Goal: Information Seeking & Learning: Learn about a topic

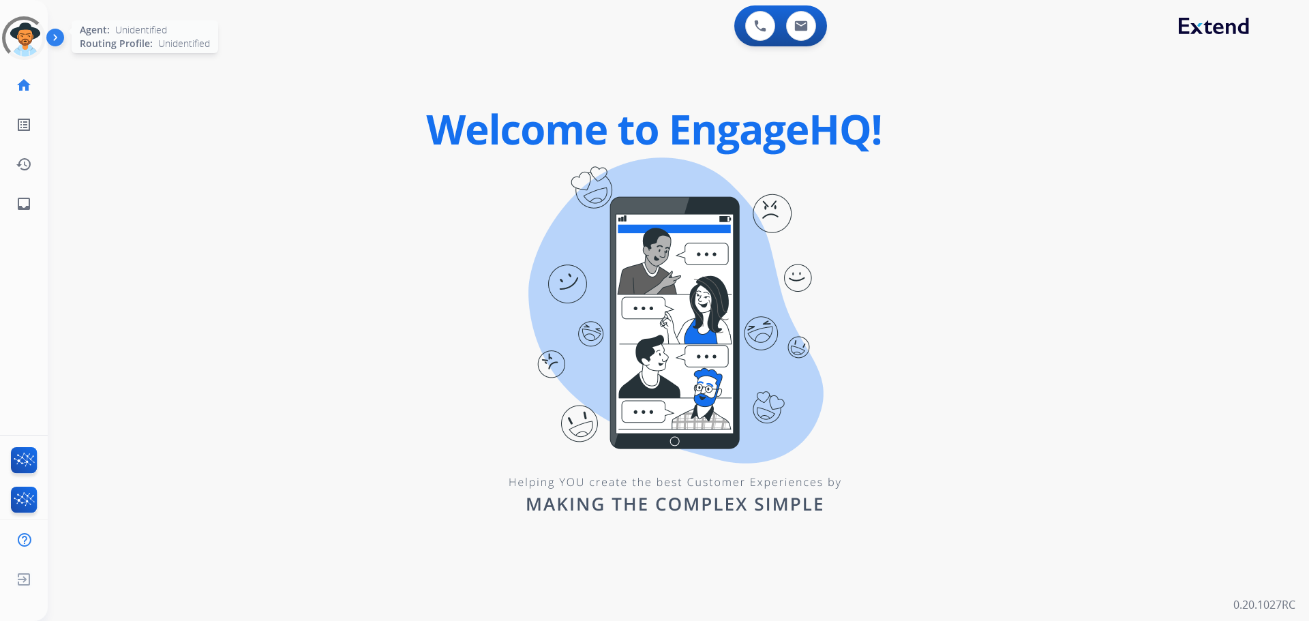
click at [29, 38] on div at bounding box center [23, 38] width 61 height 61
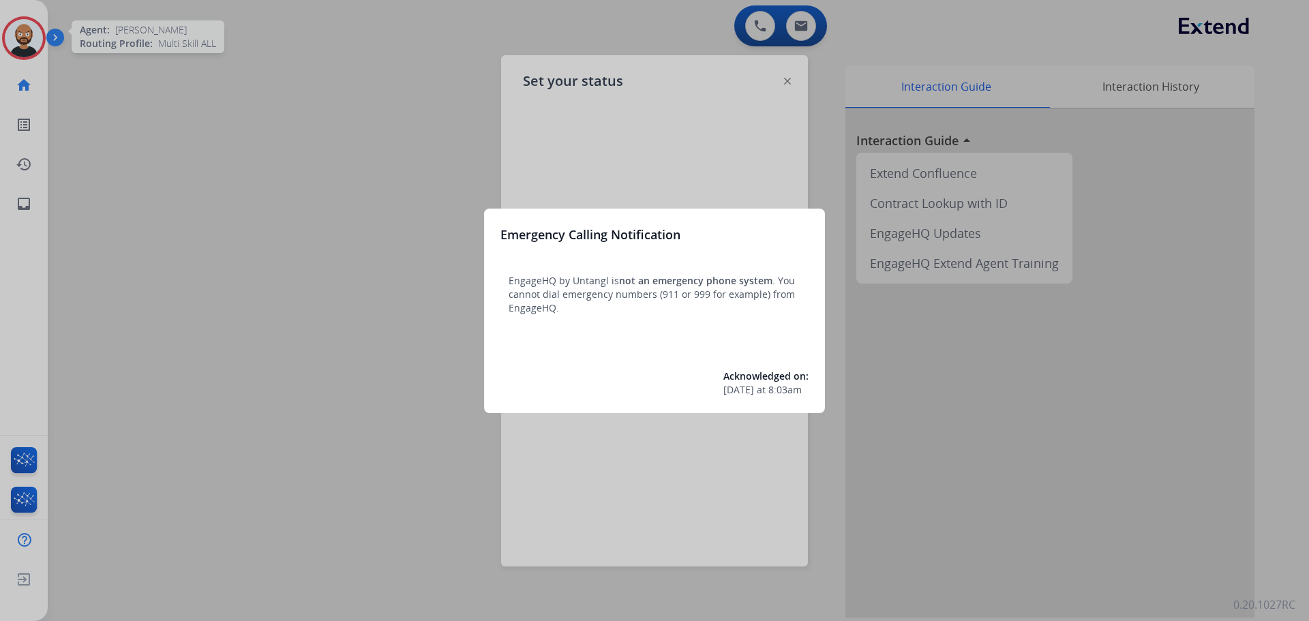
click at [743, 168] on div at bounding box center [654, 310] width 1309 height 621
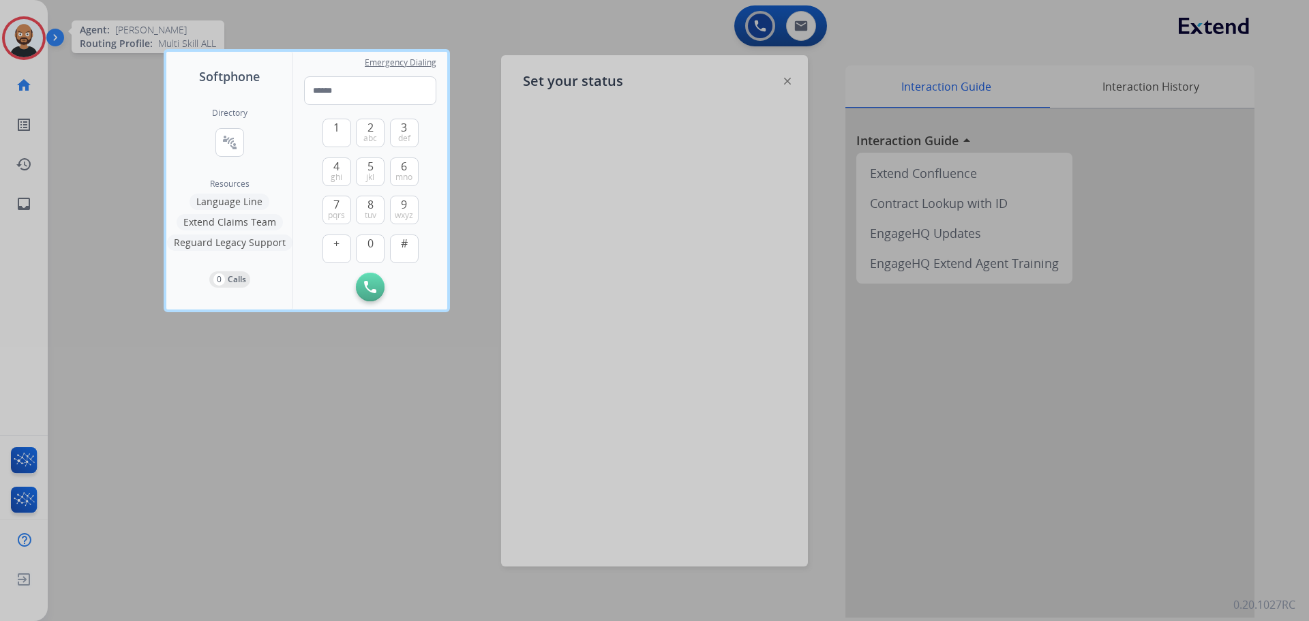
click at [787, 89] on div at bounding box center [654, 310] width 1309 height 621
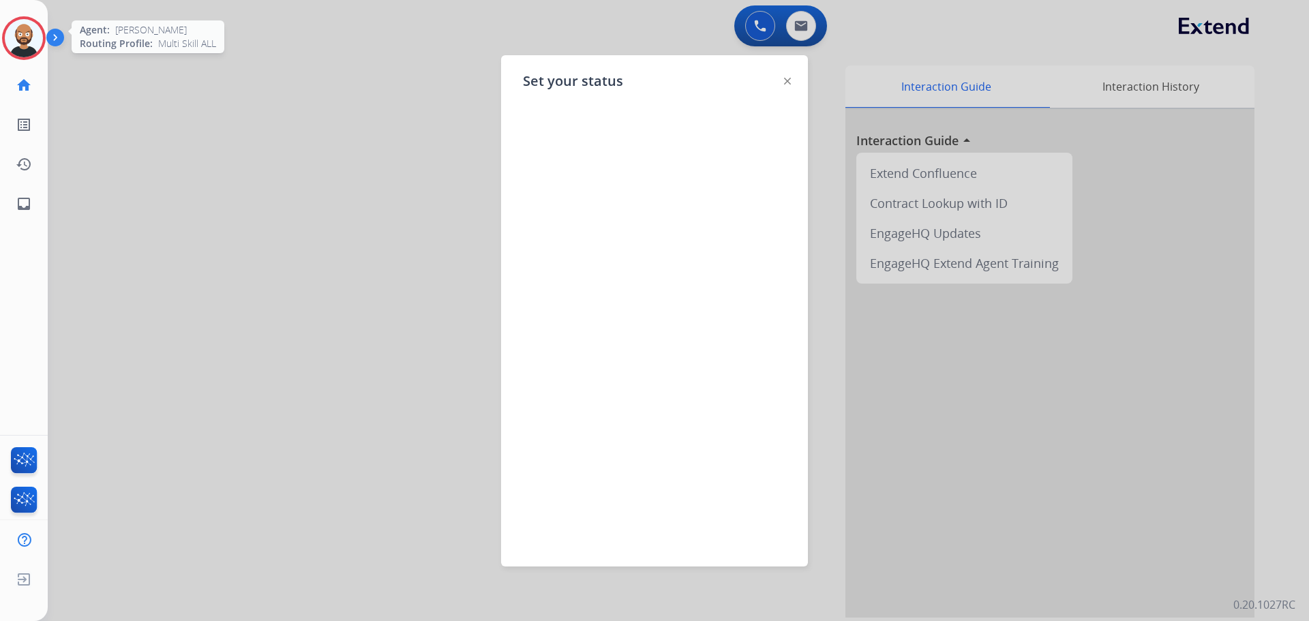
click at [789, 82] on img at bounding box center [787, 81] width 7 height 7
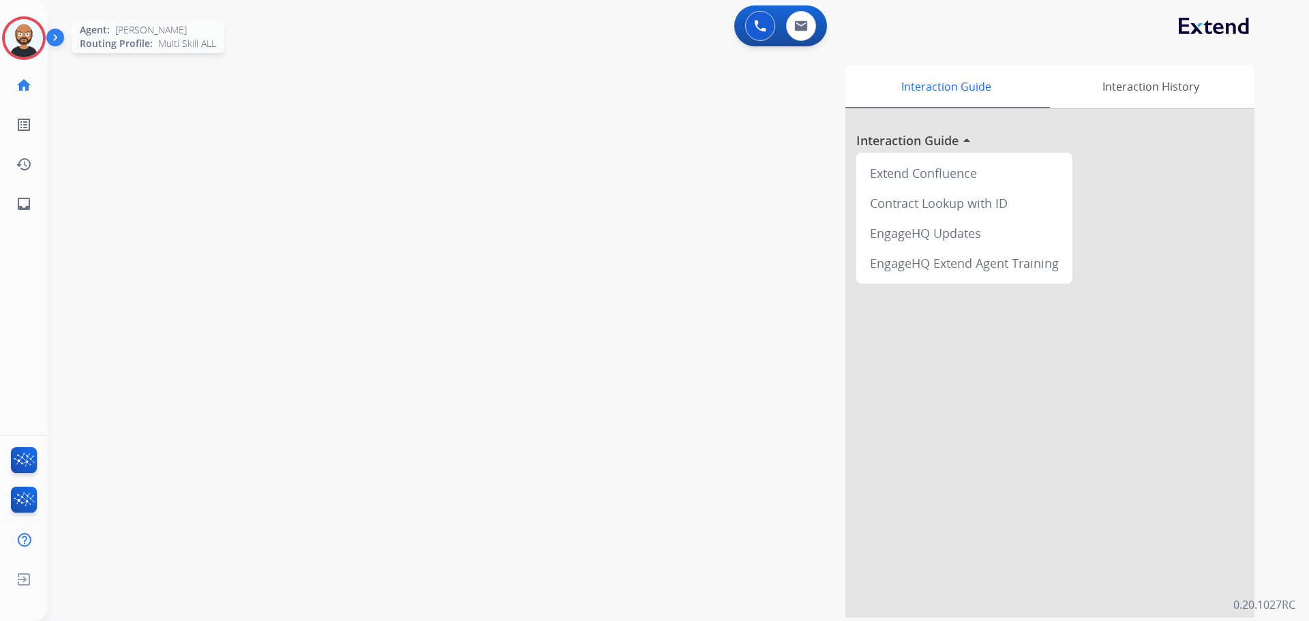
click at [35, 31] on img at bounding box center [24, 38] width 38 height 38
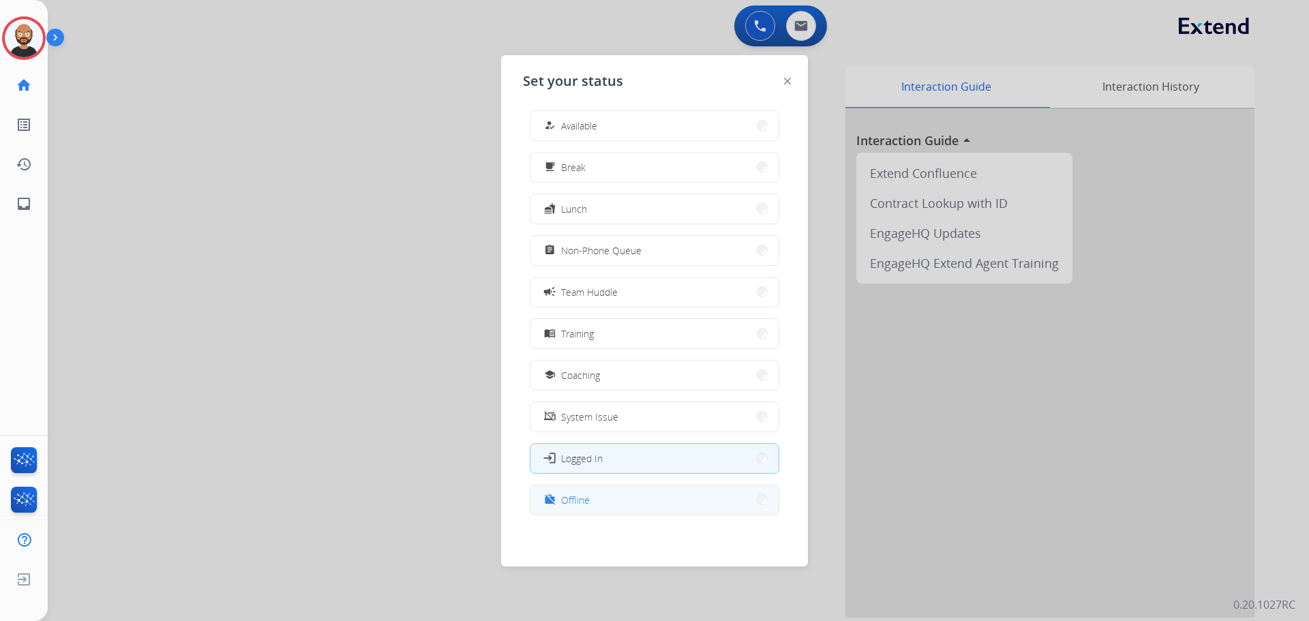
scroll to position [4, 0]
click at [617, 503] on button "work_off Offline" at bounding box center [655, 499] width 248 height 29
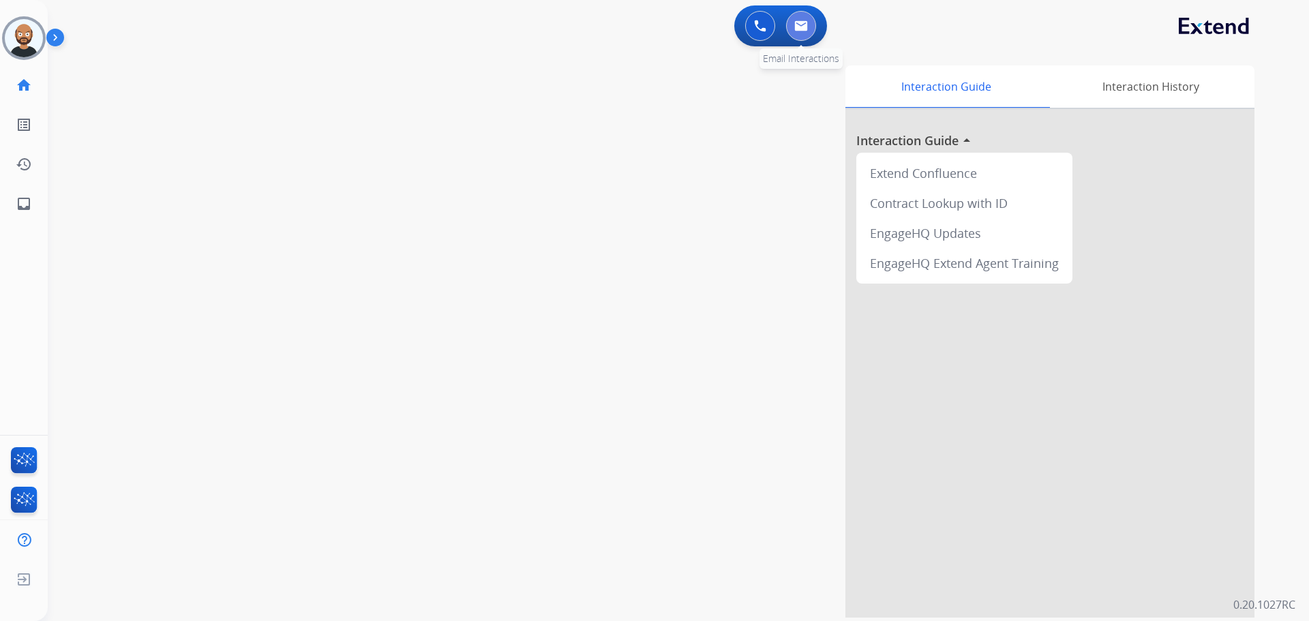
click at [805, 40] on div "0 Email Interactions" at bounding box center [801, 26] width 41 height 30
click at [803, 31] on button at bounding box center [801, 26] width 30 height 30
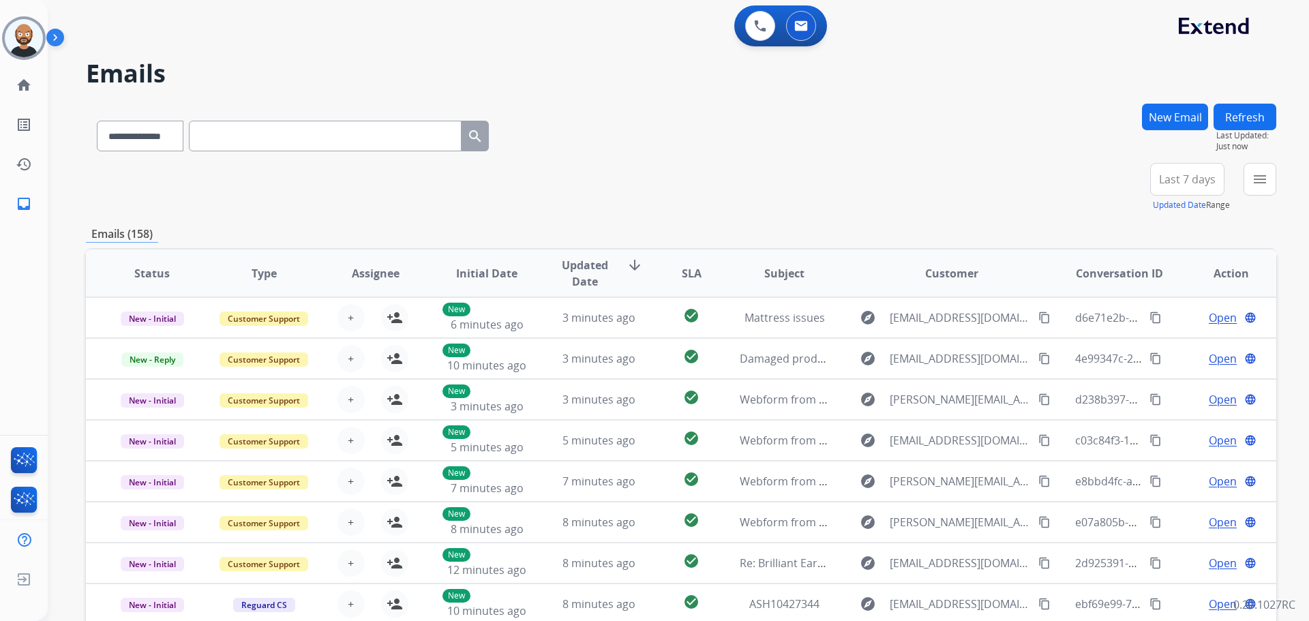
click at [1184, 193] on button "Last 7 days" at bounding box center [1187, 179] width 74 height 33
click at [1159, 346] on div "Last 90 days" at bounding box center [1183, 345] width 75 height 20
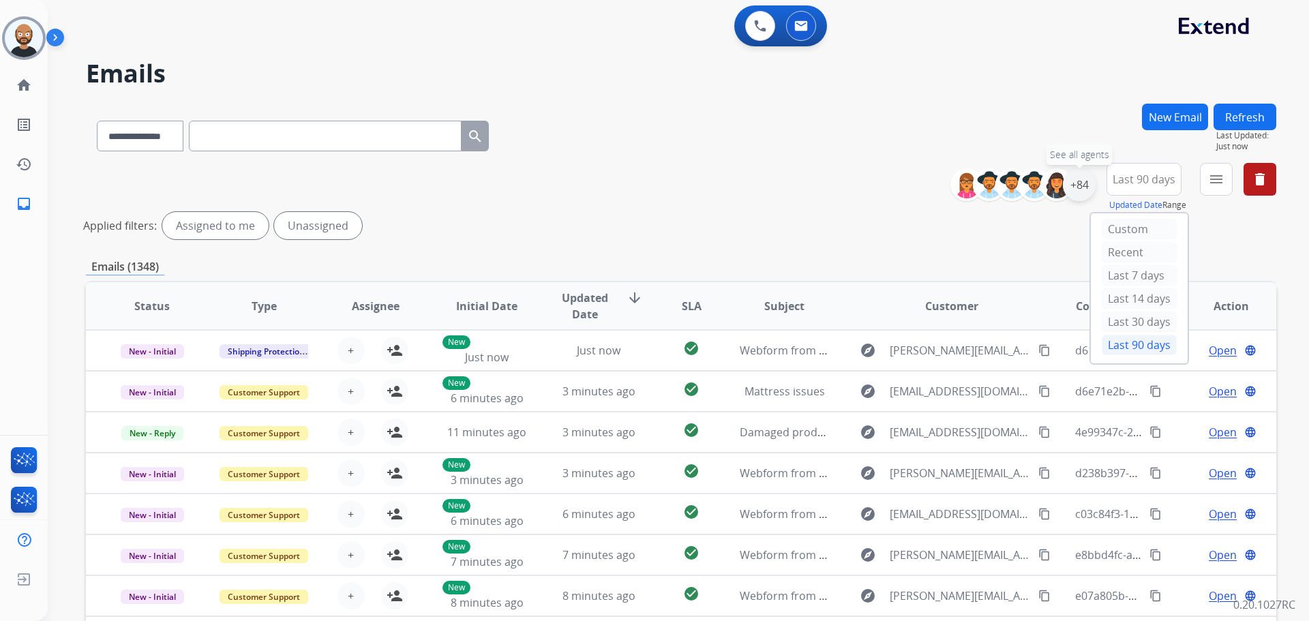
click at [1086, 188] on div "+84" at bounding box center [1079, 184] width 33 height 33
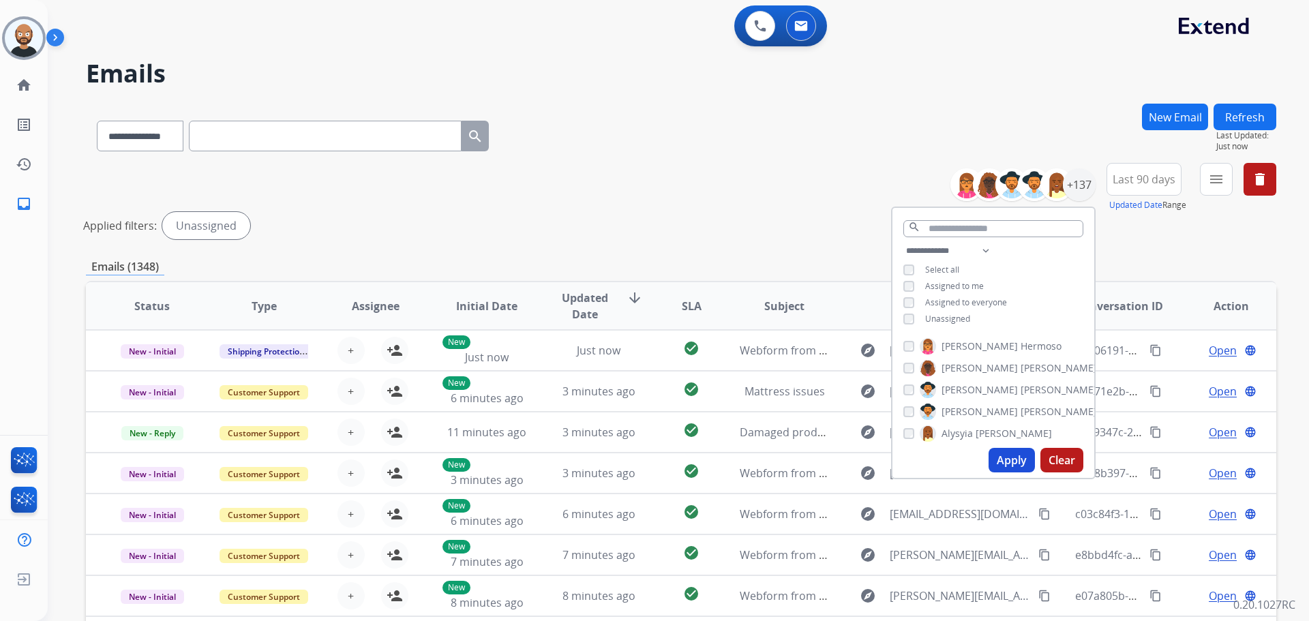
click at [1013, 452] on button "Apply" at bounding box center [1012, 460] width 46 height 25
click at [1207, 187] on button "menu Filters" at bounding box center [1216, 179] width 33 height 33
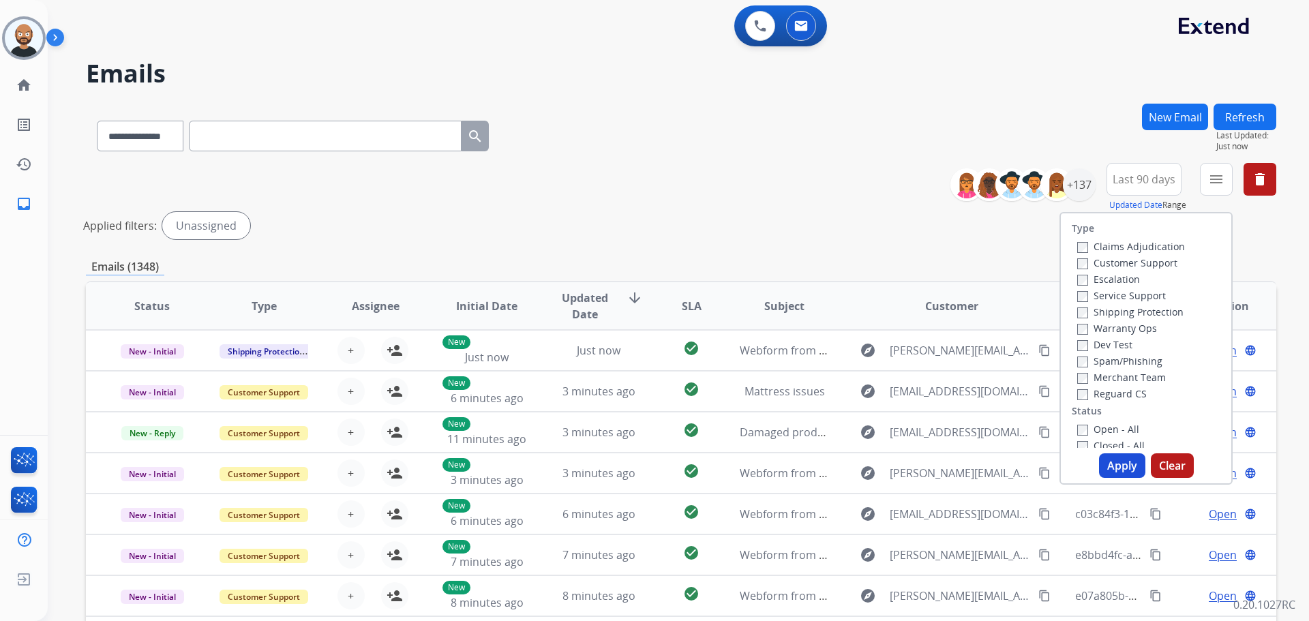
click at [1120, 263] on label "Customer Support" at bounding box center [1127, 262] width 100 height 13
click at [1092, 391] on label "Reguard CS" at bounding box center [1112, 393] width 70 height 13
click at [1105, 312] on label "Shipping Protection" at bounding box center [1130, 311] width 106 height 13
click at [1124, 407] on label "New - Reply" at bounding box center [1112, 410] width 71 height 13
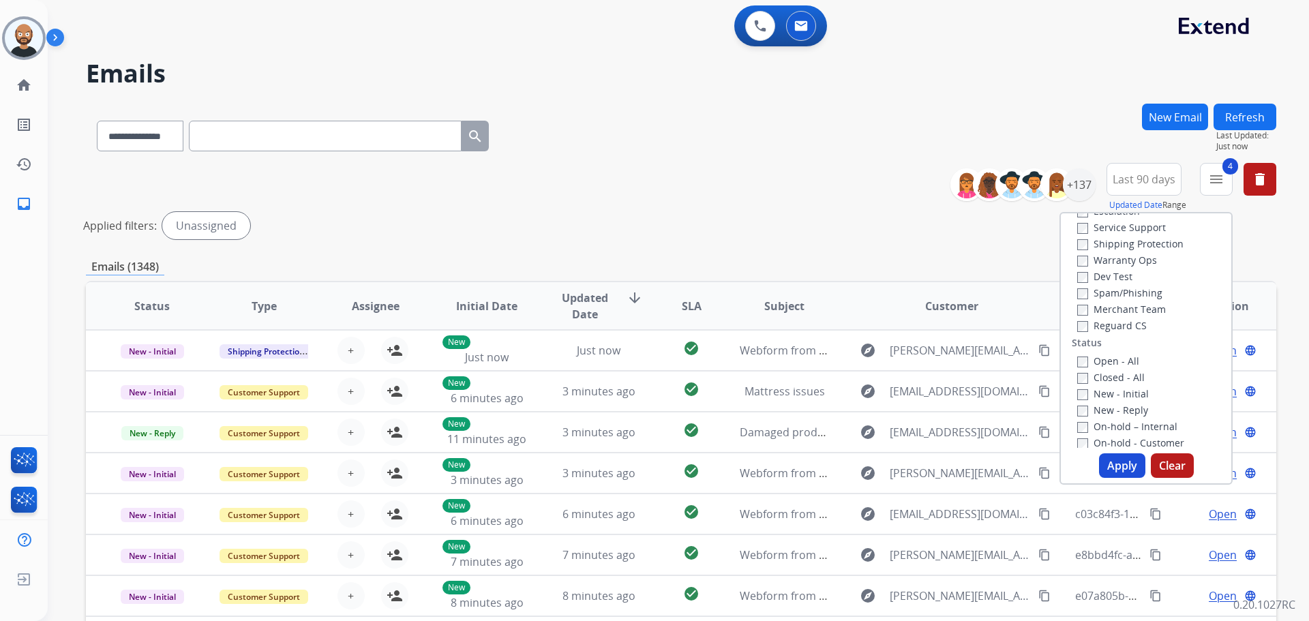
click at [1121, 466] on button "Apply" at bounding box center [1122, 465] width 46 height 25
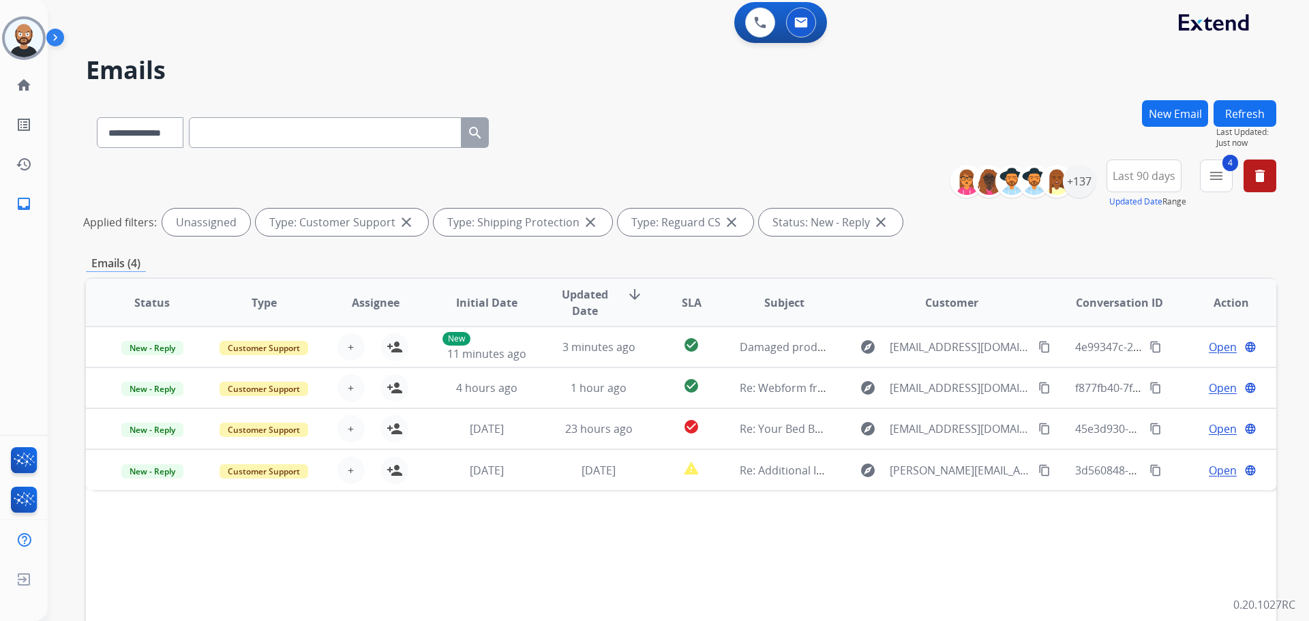
scroll to position [0, 0]
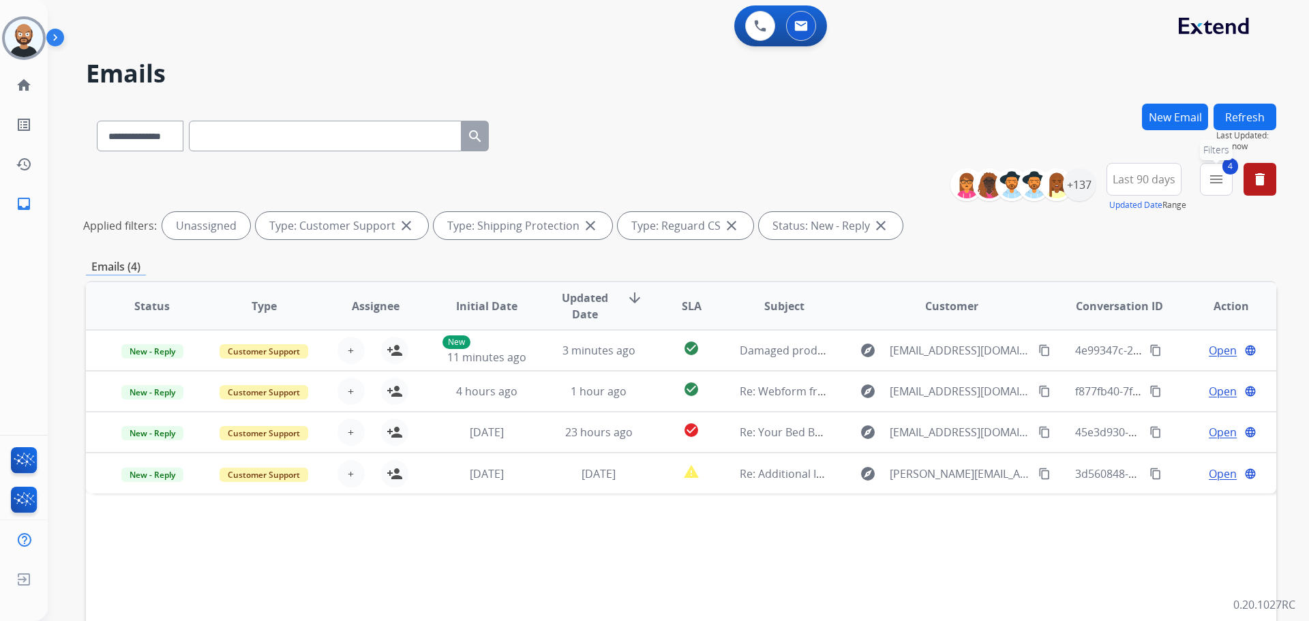
click at [1214, 195] on div "4 menu Filters Type Claims Adjudication Customer Support Escalation Service Sup…" at bounding box center [1216, 187] width 33 height 49
click at [1215, 185] on mat-icon "menu" at bounding box center [1216, 179] width 16 height 16
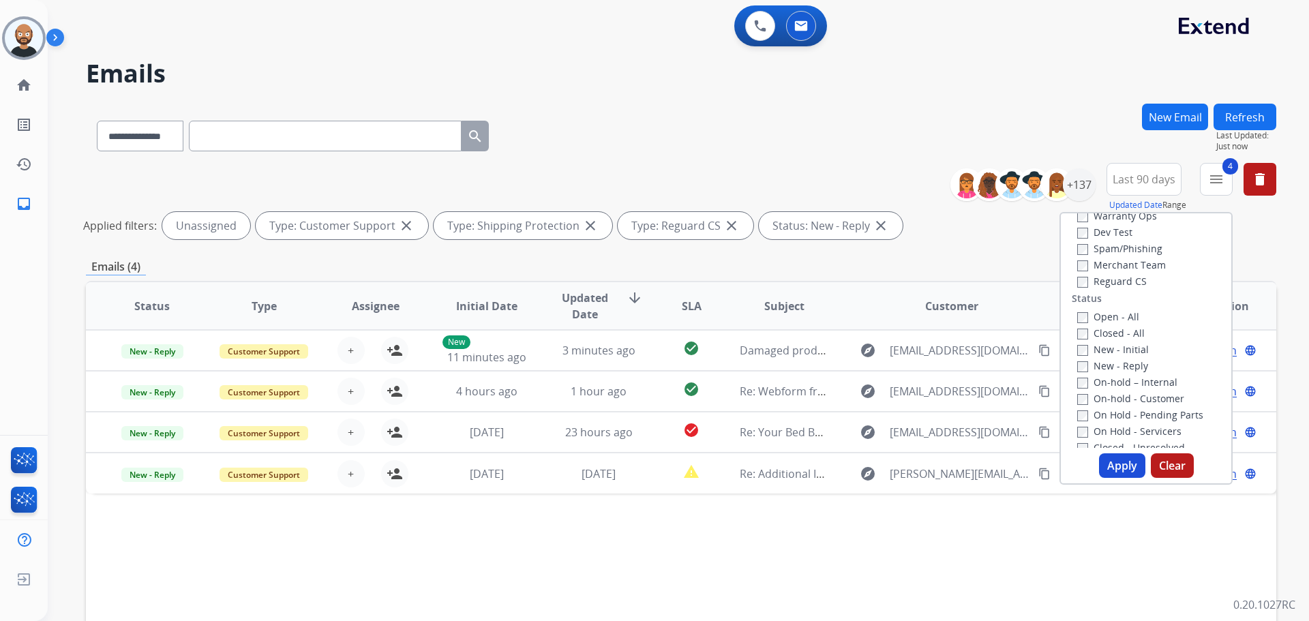
scroll to position [136, 0]
click at [1103, 341] on label "New - Reply" at bounding box center [1112, 341] width 71 height 13
click at [1103, 325] on label "New - Initial" at bounding box center [1113, 325] width 72 height 13
click at [1117, 458] on button "Apply" at bounding box center [1122, 465] width 46 height 25
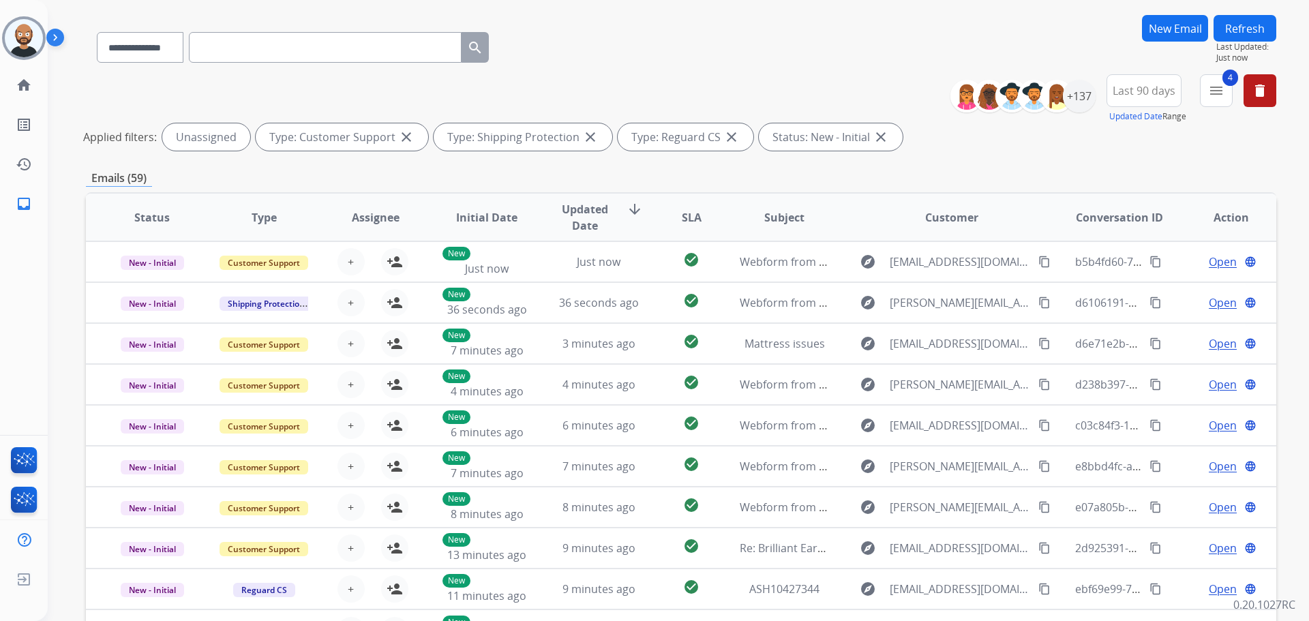
scroll to position [188, 0]
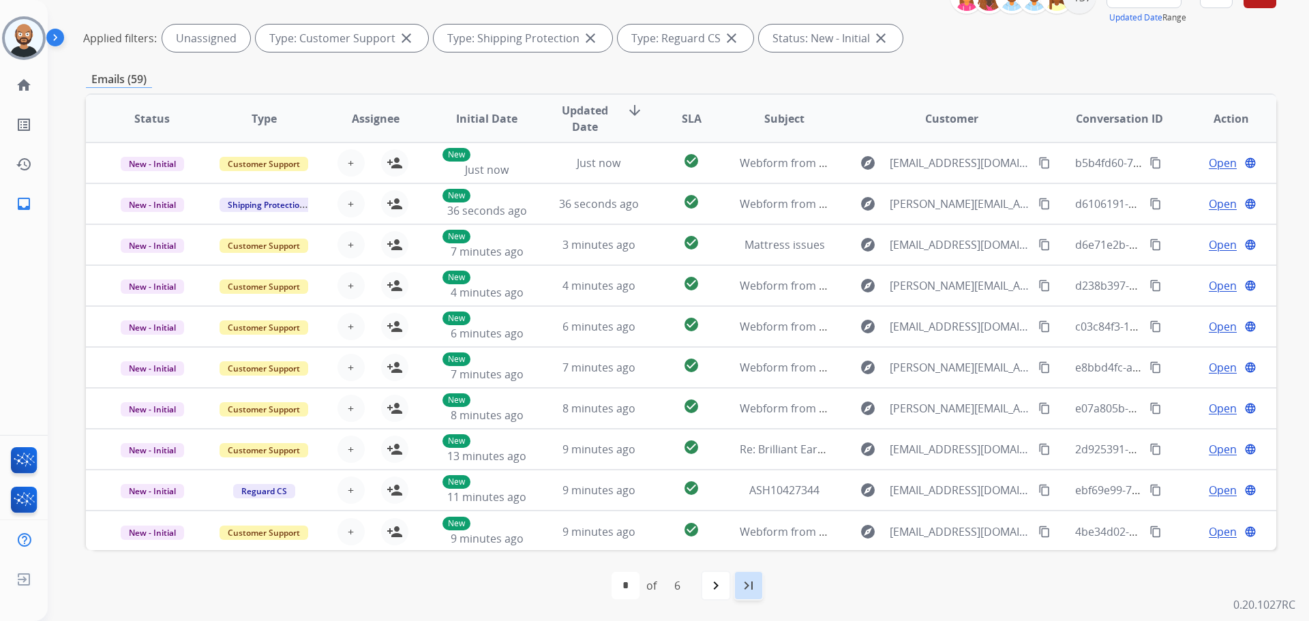
click at [740, 587] on div "last_page" at bounding box center [749, 586] width 30 height 30
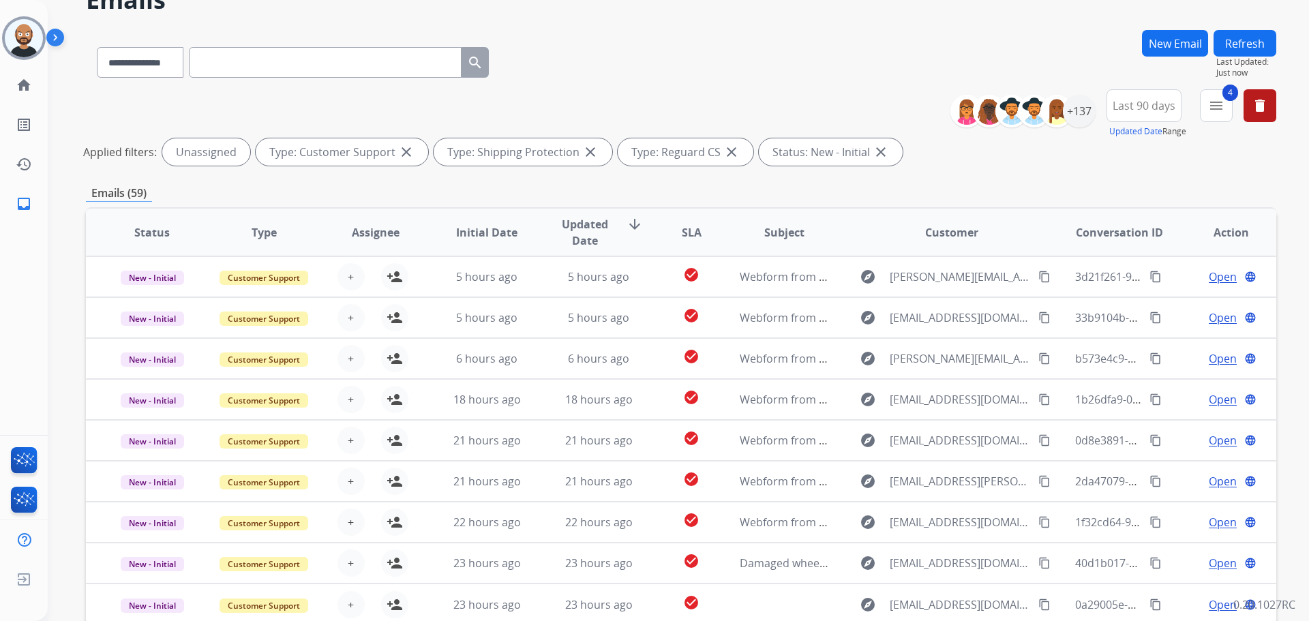
scroll to position [0, 0]
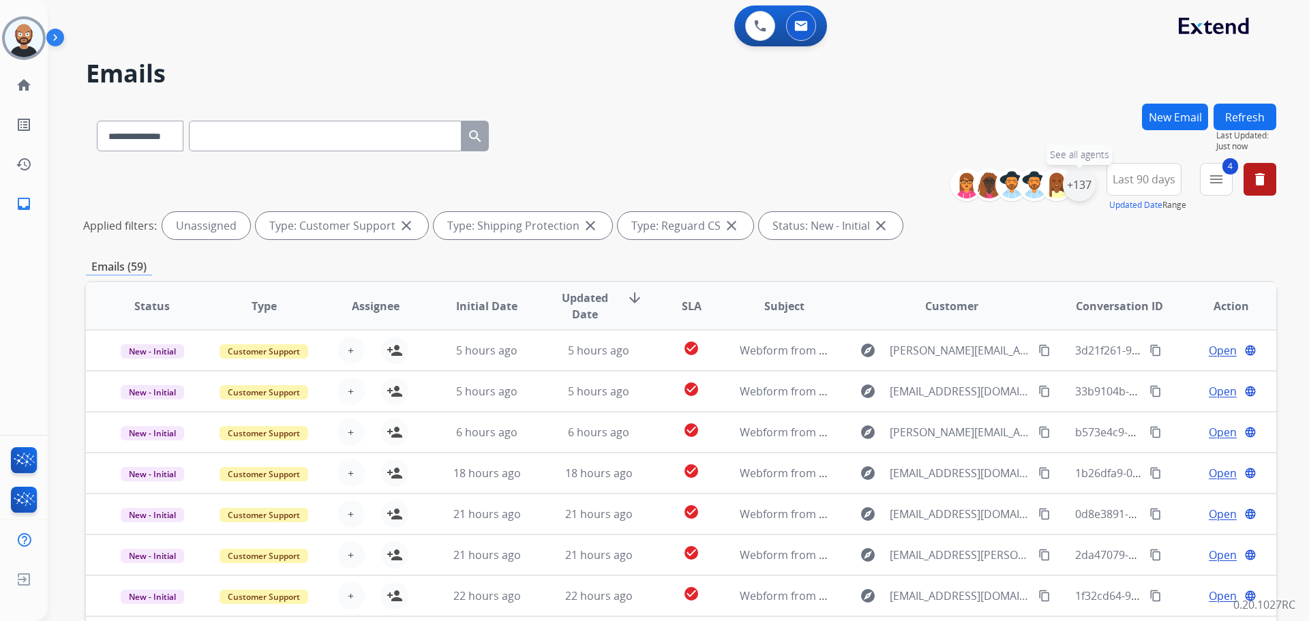
click at [1089, 183] on div "+137" at bounding box center [1079, 184] width 33 height 33
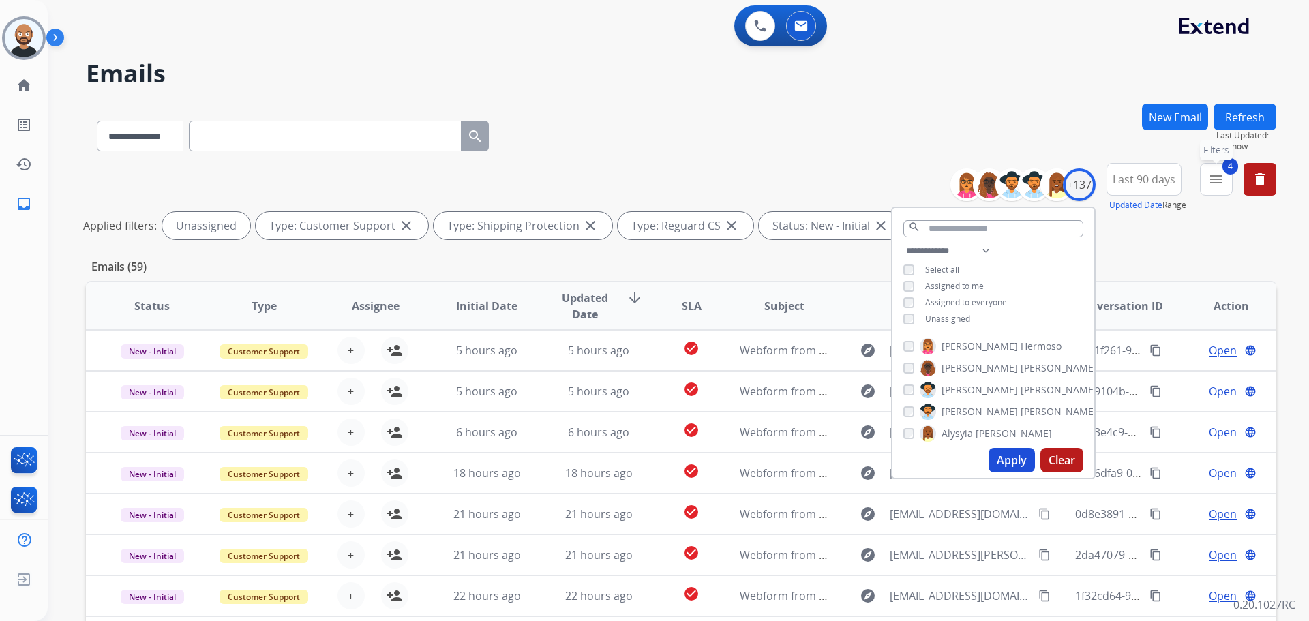
click at [1227, 176] on button "4 menu Filters" at bounding box center [1216, 179] width 33 height 33
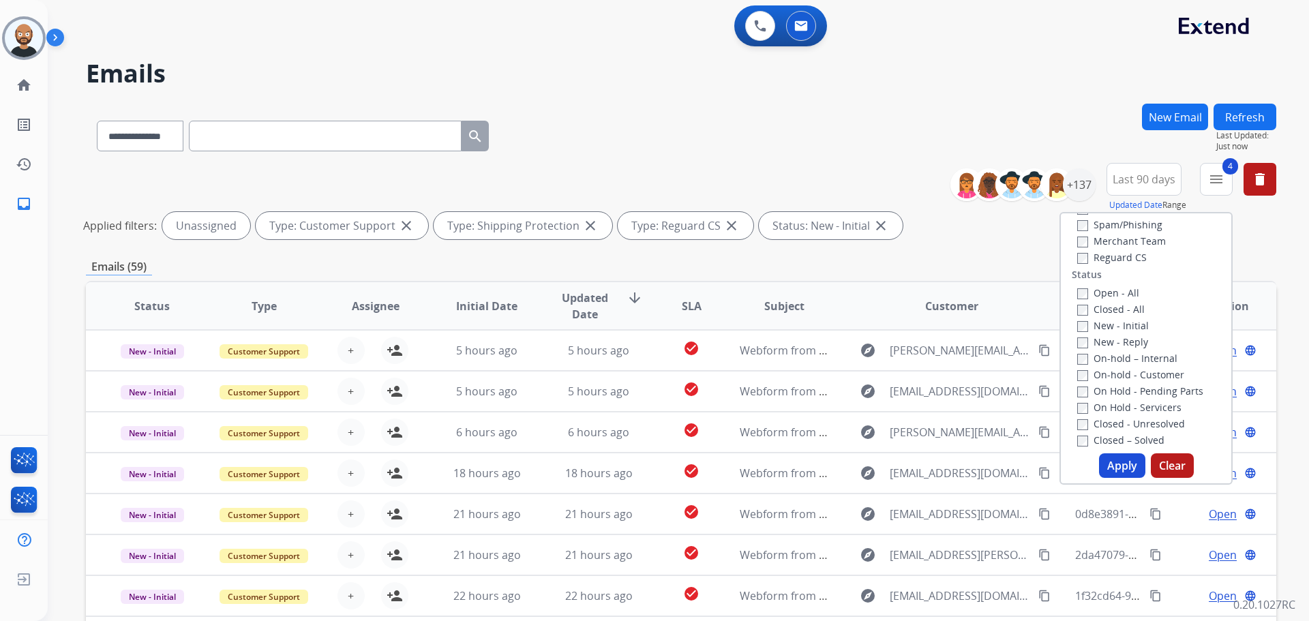
click at [1112, 342] on label "New - Reply" at bounding box center [1112, 341] width 71 height 13
click at [1113, 464] on button "Apply" at bounding box center [1122, 465] width 46 height 25
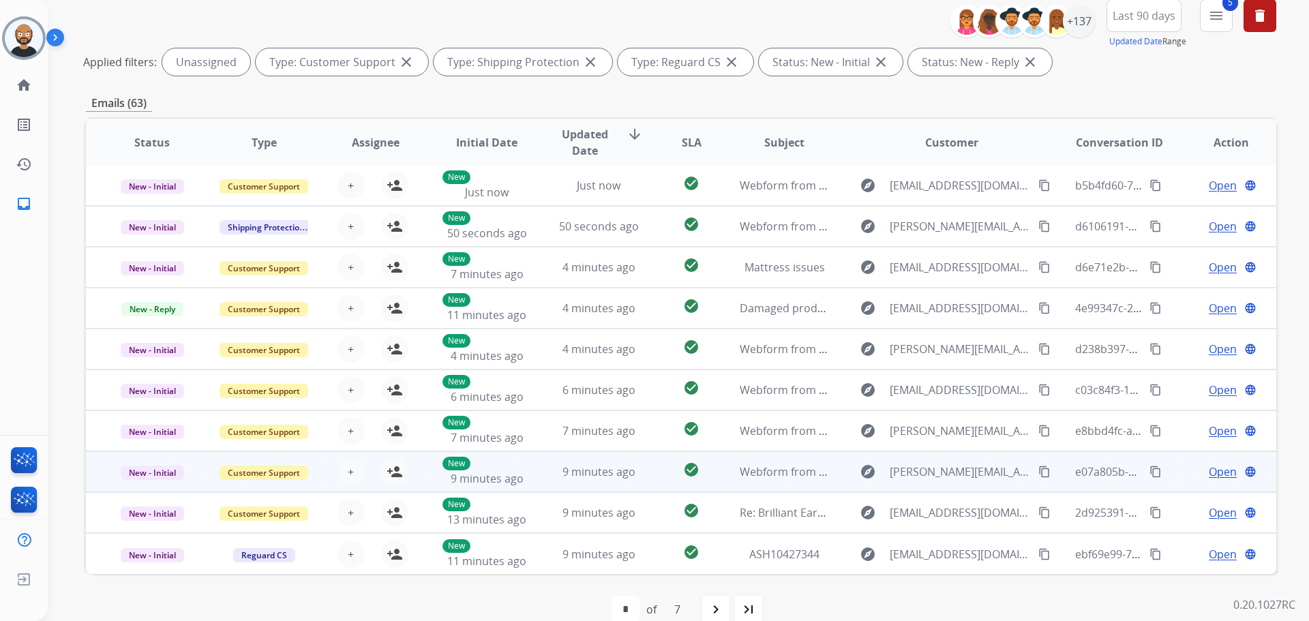
scroll to position [188, 0]
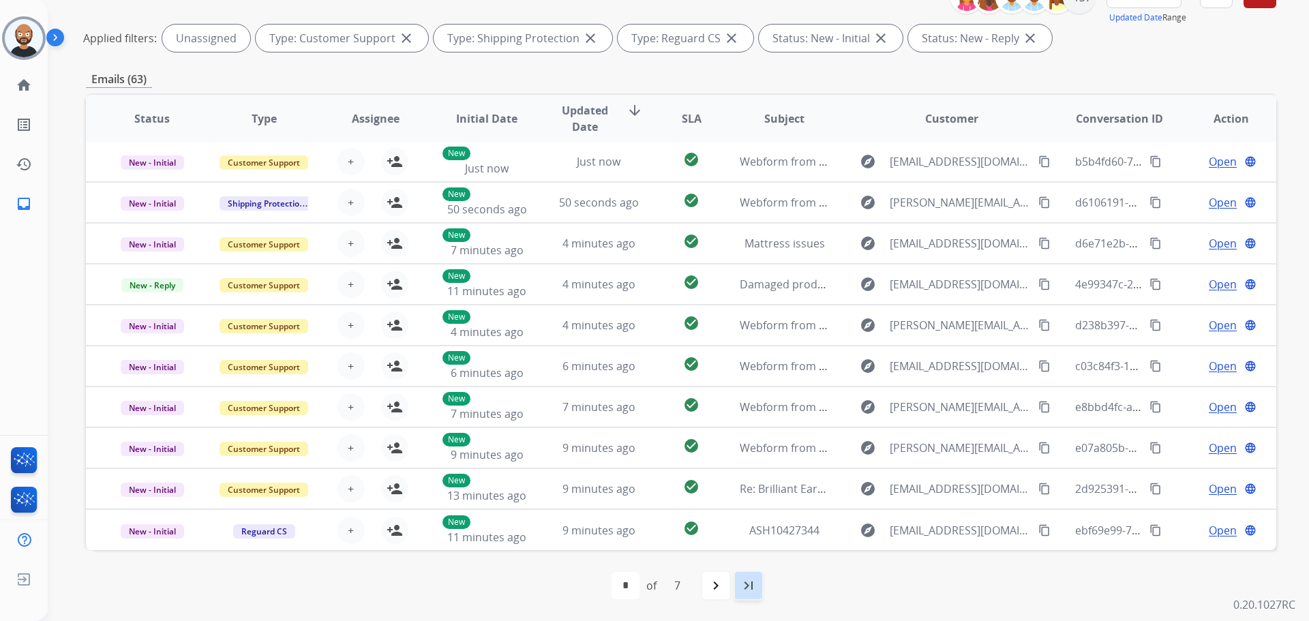
click at [741, 584] on mat-icon "last_page" at bounding box center [749, 586] width 16 height 16
select select "*"
